Goal: Information Seeking & Learning: Learn about a topic

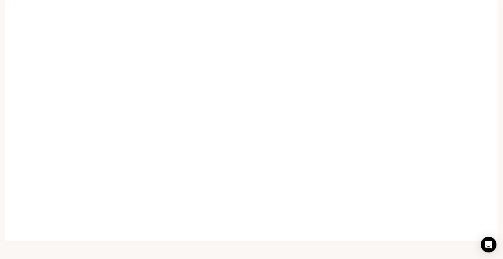
click at [386, 10] on span "Character Studio" at bounding box center [392, 9] width 36 height 8
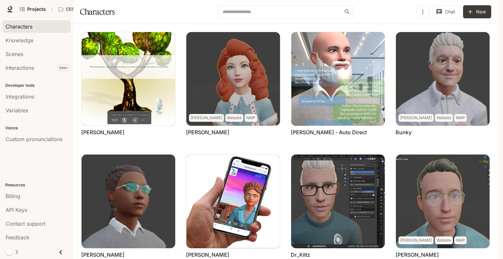
click at [421, 15] on icon "button" at bounding box center [422, 12] width 7 height 7
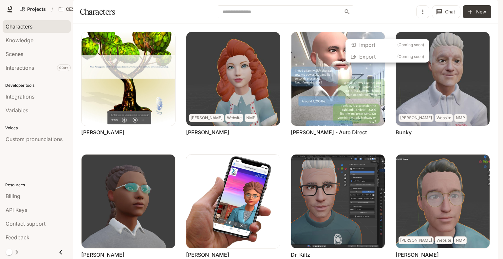
click at [414, 9] on div at bounding box center [251, 129] width 503 height 259
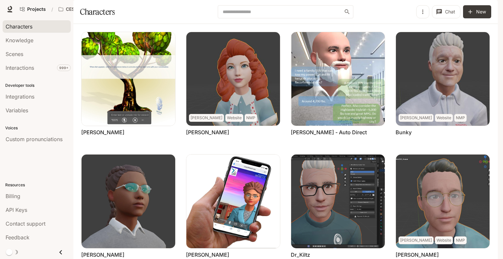
click at [414, 9] on span "Runtime" at bounding box center [413, 9] width 17 height 8
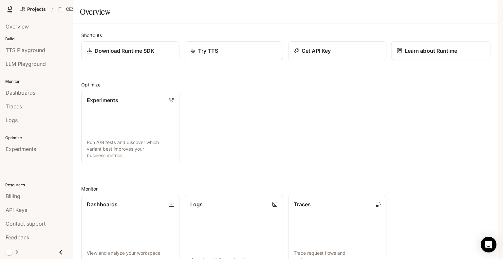
click at [422, 55] on p "Learn about Runtime" at bounding box center [431, 51] width 53 height 8
